Goal: Check status: Check status

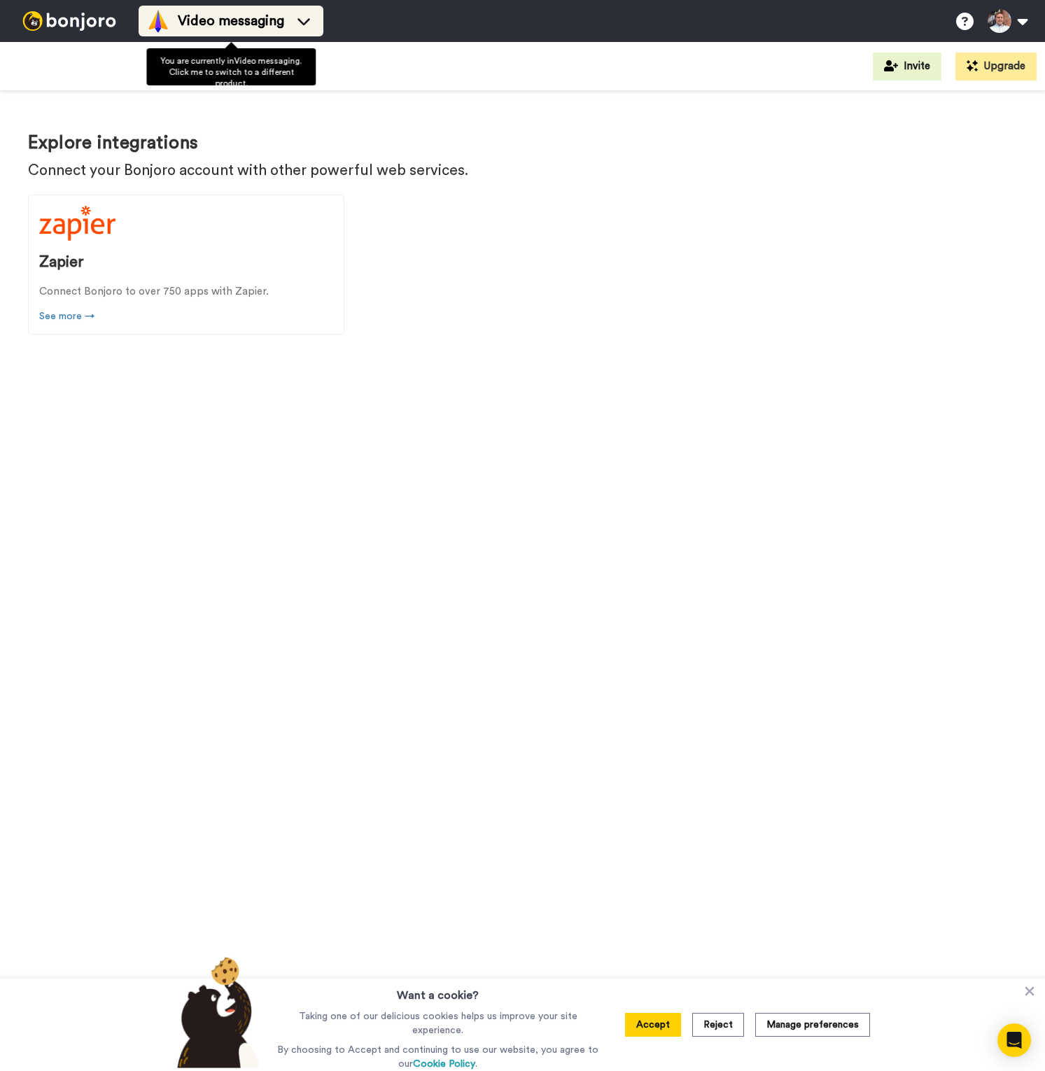
click at [300, 24] on icon at bounding box center [304, 21] width 22 height 14
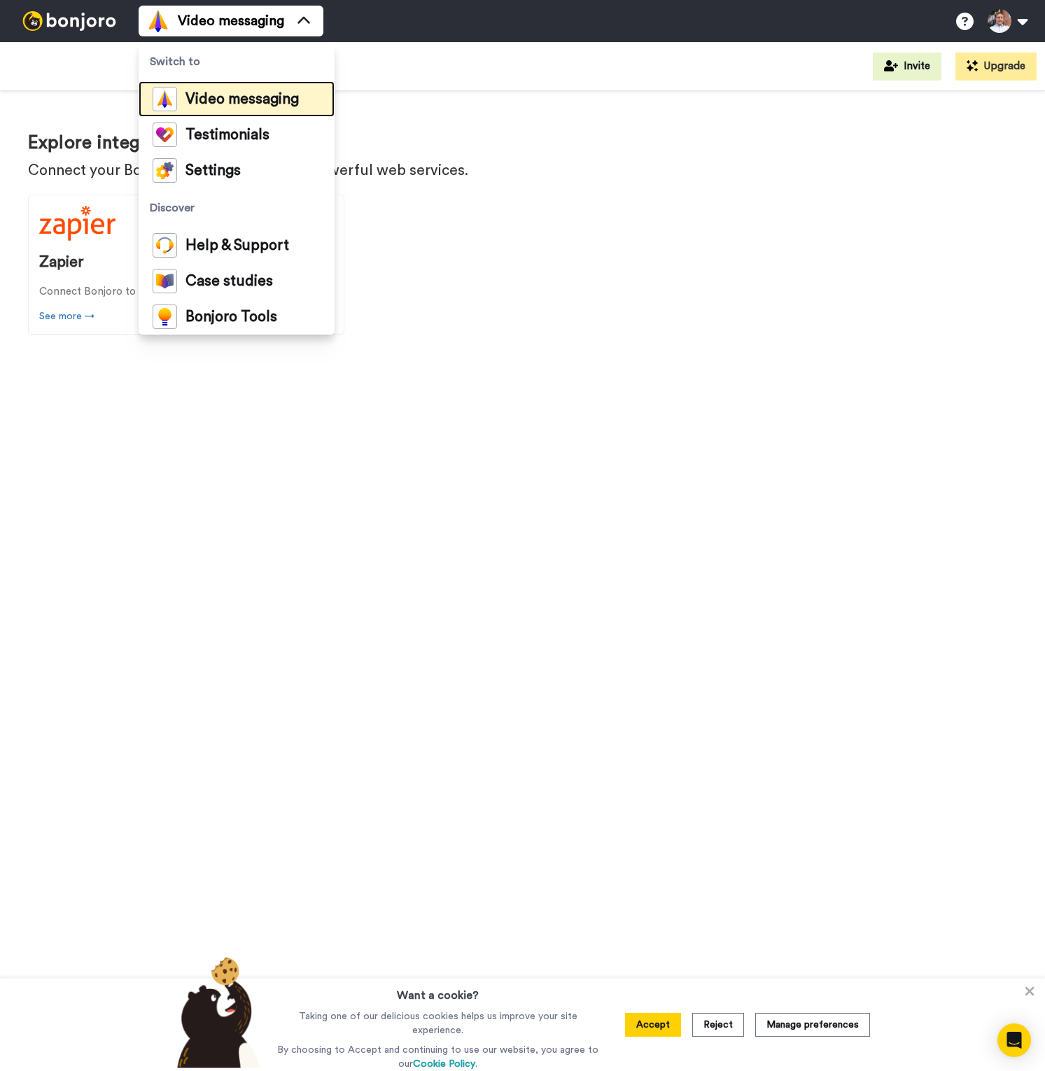
click at [272, 105] on span "Video messaging" at bounding box center [241, 99] width 113 height 14
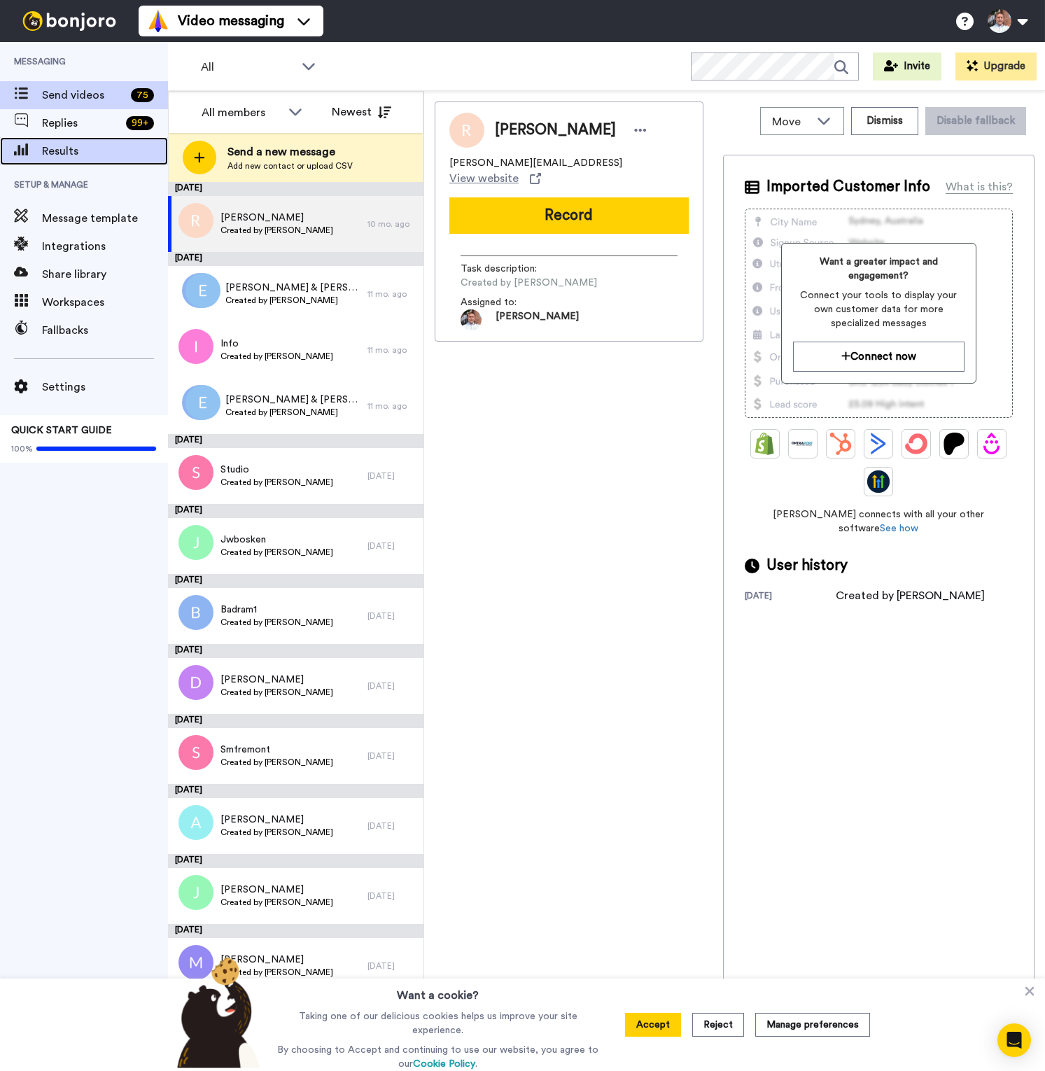
click at [83, 153] on span "Results" at bounding box center [105, 151] width 126 height 17
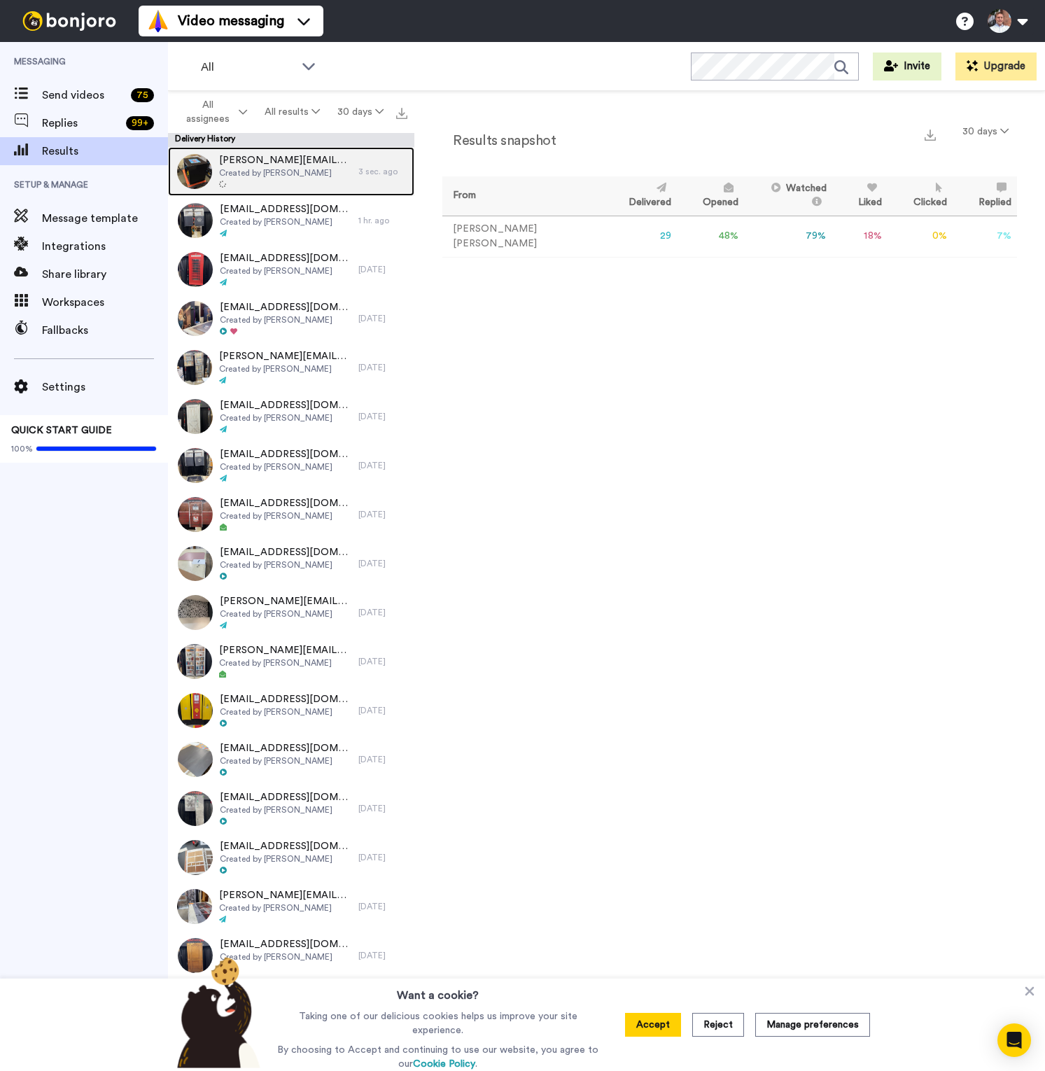
click at [282, 185] on div at bounding box center [285, 185] width 132 height 10
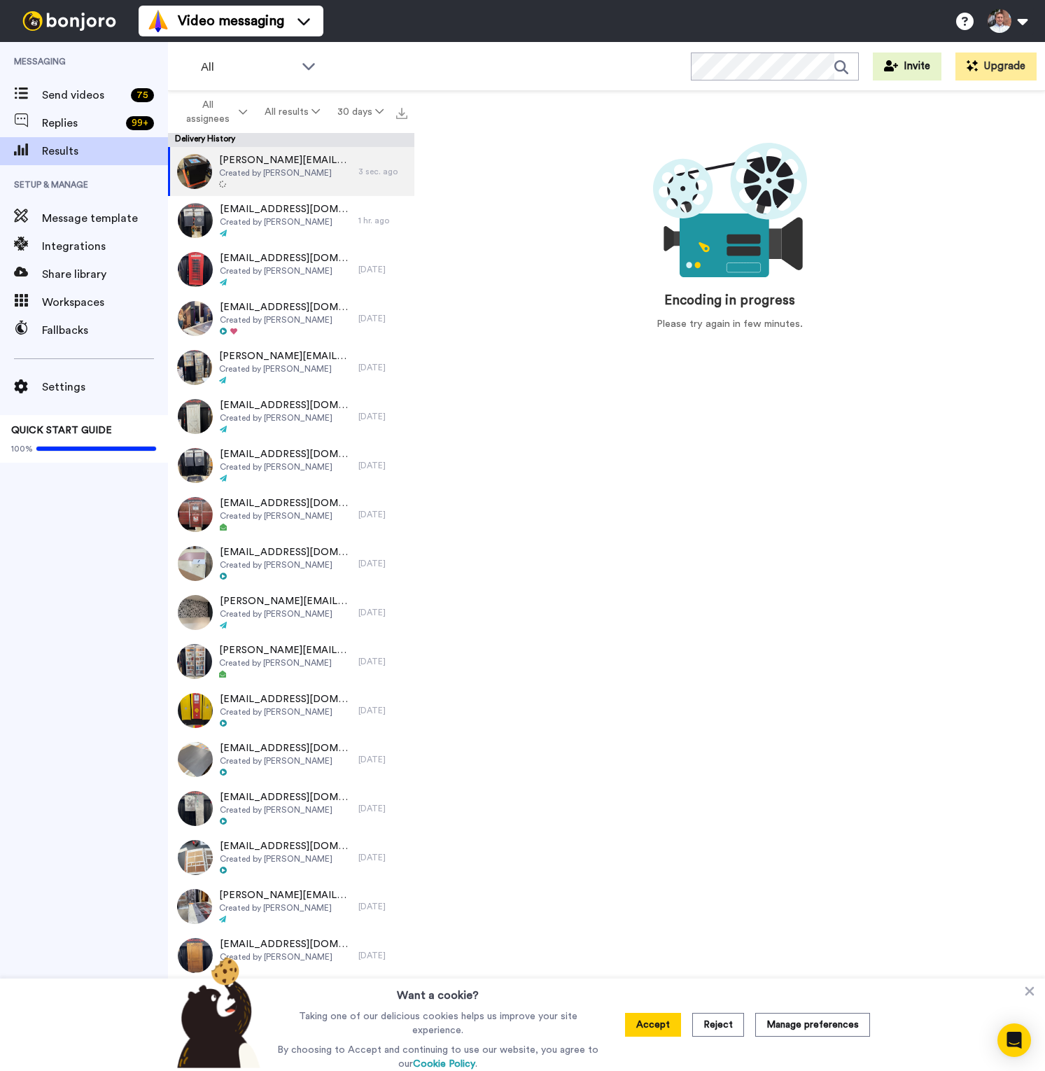
click at [1037, 992] on div "Want a cookie? Taking one of our delicious cookies helps us improve your site e…" at bounding box center [522, 1024] width 1045 height 92
click at [1033, 992] on icon at bounding box center [1030, 991] width 14 height 14
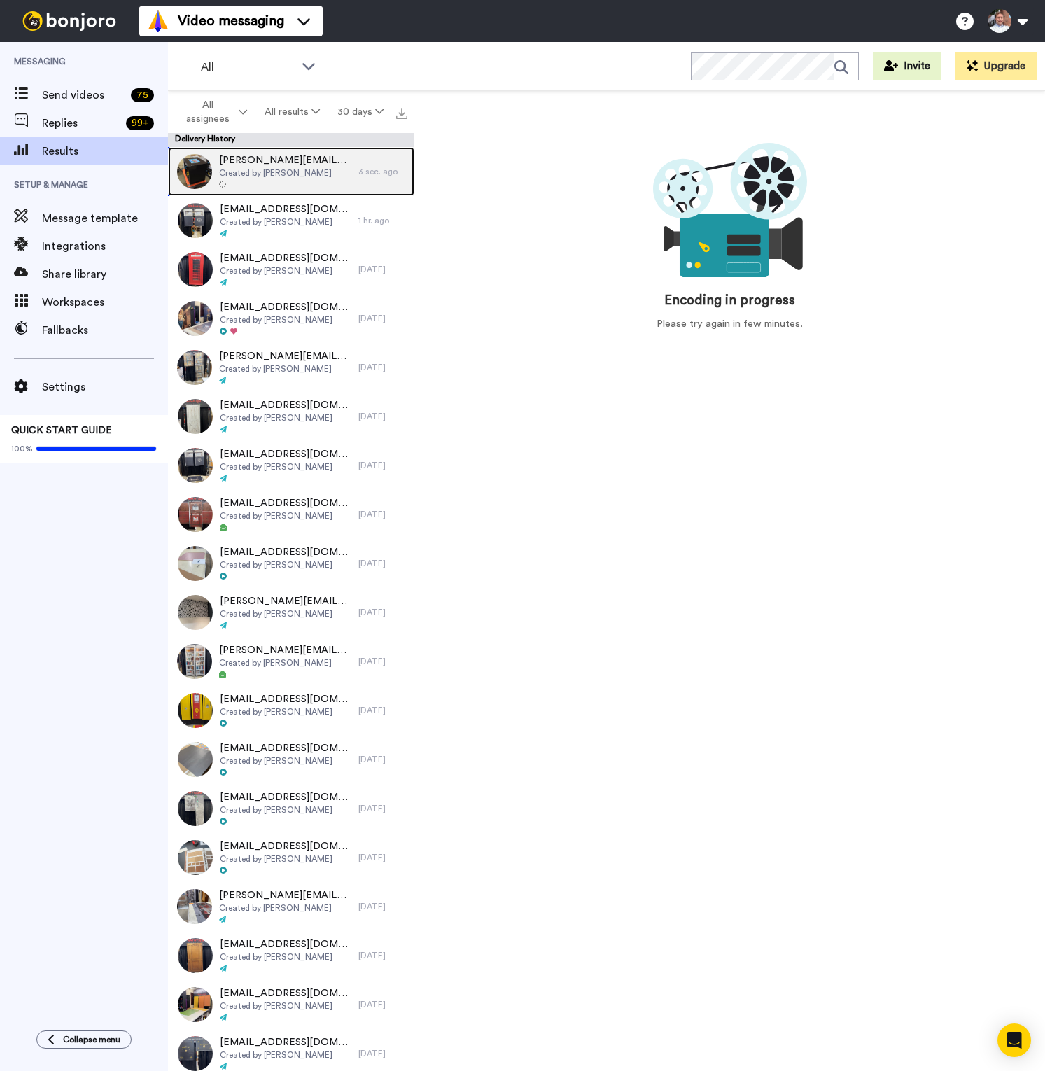
click at [316, 168] on span "Created by Randy Miller" at bounding box center [285, 172] width 132 height 11
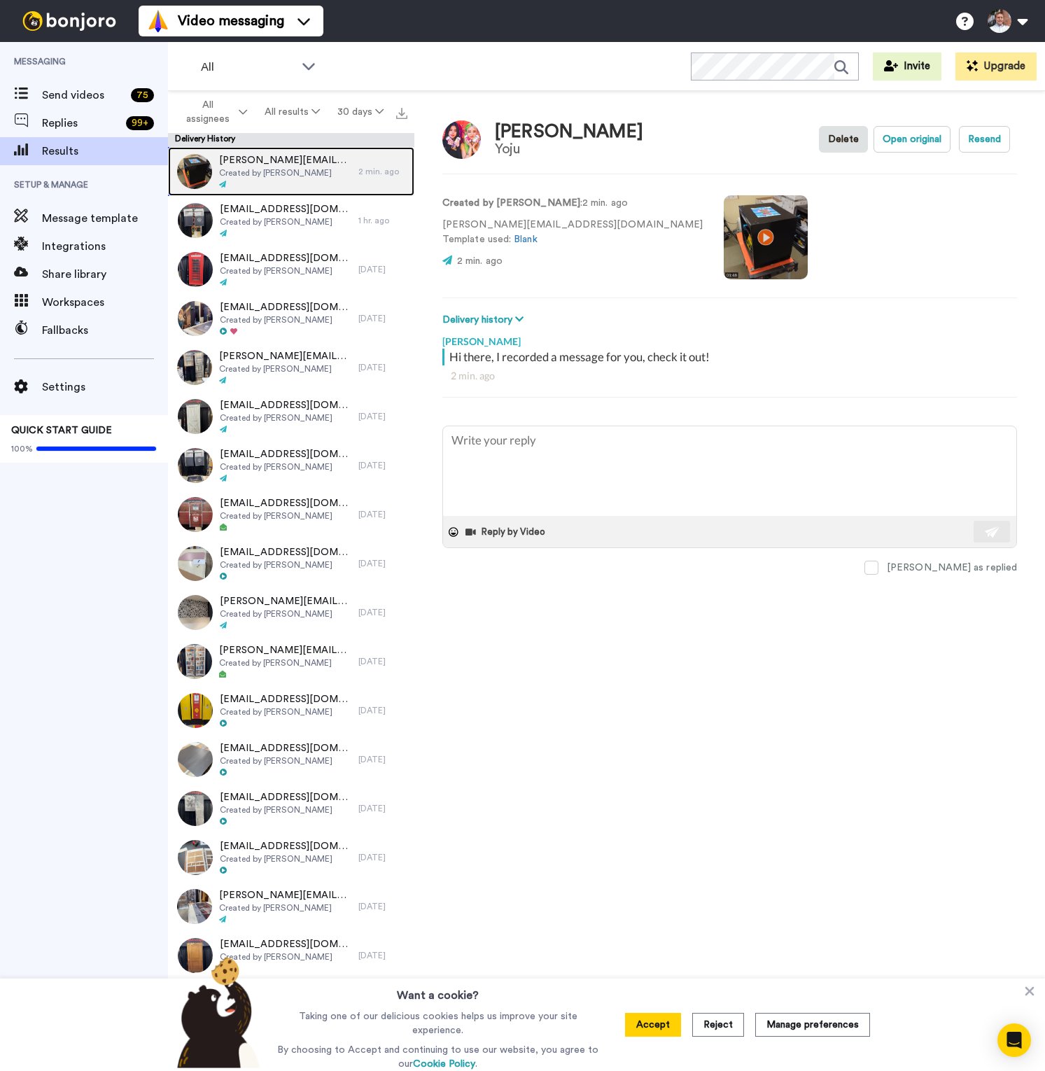
click at [307, 185] on div at bounding box center [285, 185] width 132 height 10
click at [909, 148] on button "Open original" at bounding box center [911, 139] width 77 height 27
type textarea "x"
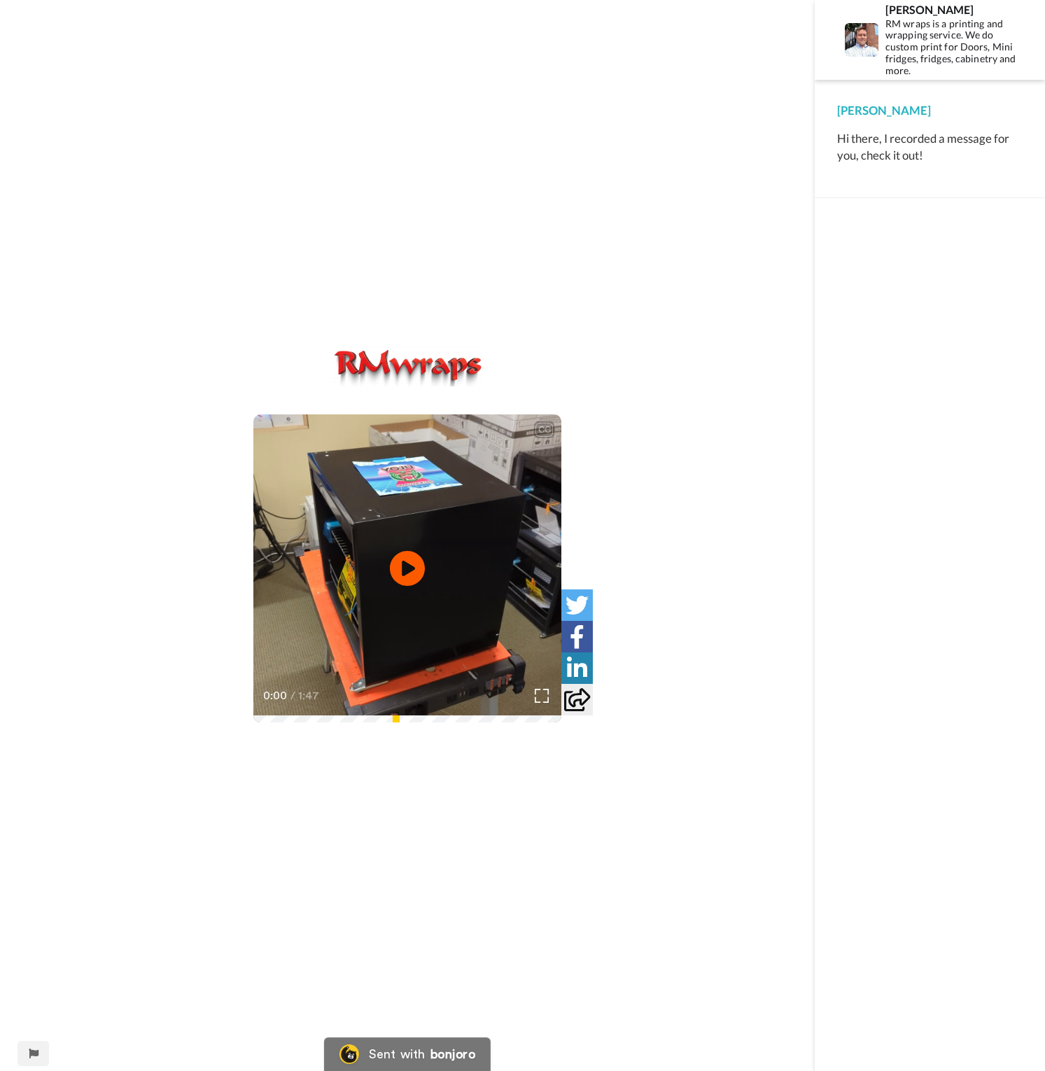
click at [737, 179] on div "CC Play/Pause 0:00 / 1:47" at bounding box center [407, 535] width 815 height 1071
click at [792, 227] on div "CC Play/Pause 0:00 / 1:47" at bounding box center [407, 535] width 815 height 1071
